Goal: Complete application form

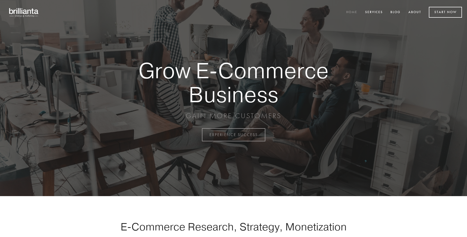
scroll to position [1323, 0]
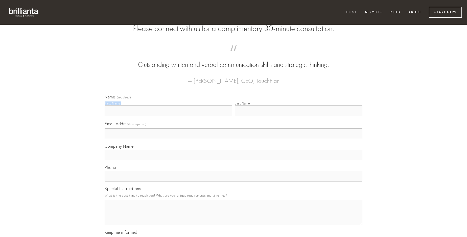
type input "[PERSON_NAME]"
click at [298, 116] on input "Last Name" at bounding box center [299, 111] width 128 height 11
type input "[PERSON_NAME]"
click at [233, 139] on input "Email Address (required)" at bounding box center [234, 134] width 258 height 11
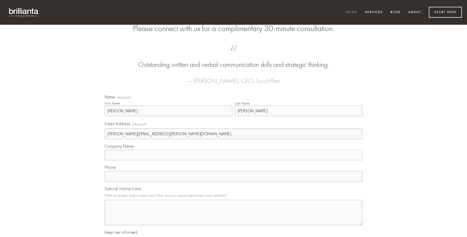
type input "[PERSON_NAME][EMAIL_ADDRESS][PERSON_NAME][DOMAIN_NAME]"
click at [233, 160] on input "Company Name" at bounding box center [234, 155] width 258 height 11
type input "ulciscor"
click at [233, 182] on input "text" at bounding box center [234, 176] width 258 height 11
click at [233, 217] on textarea "Special Instructions" at bounding box center [234, 212] width 258 height 25
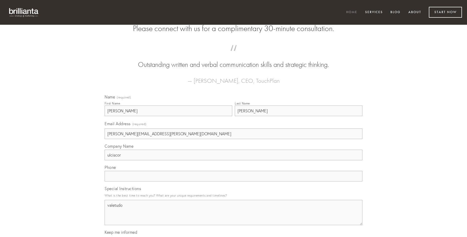
type textarea "valetudo"
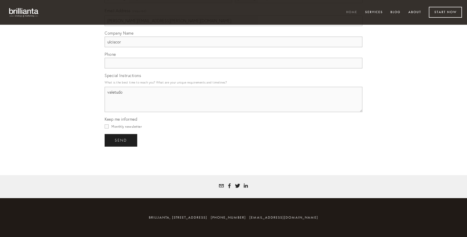
click at [121, 140] on span "send" at bounding box center [121, 140] width 12 height 5
